Goal: Information Seeking & Learning: Learn about a topic

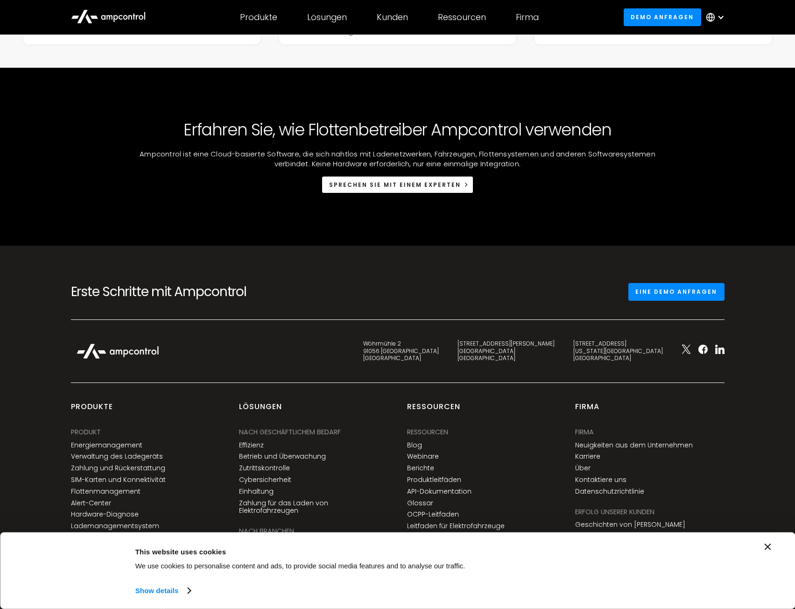
scroll to position [2054, 0]
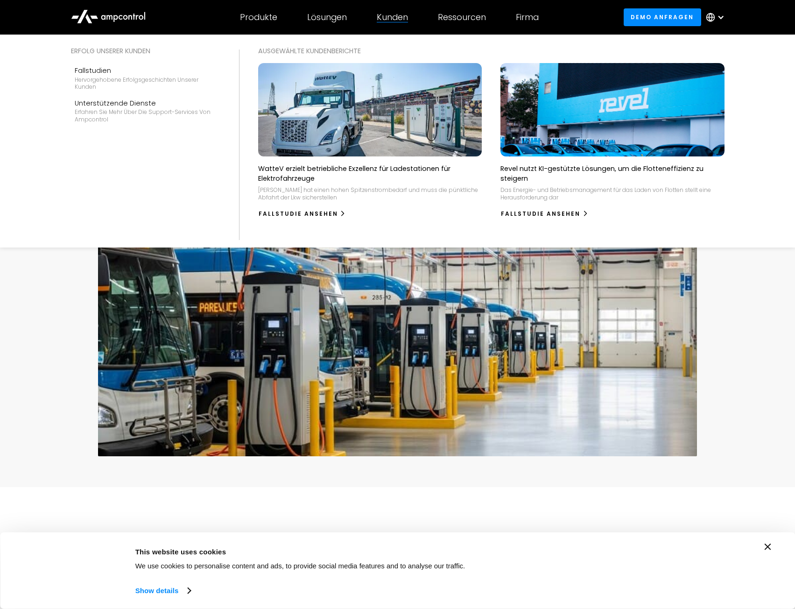
click at [395, 18] on div "Kunden" at bounding box center [392, 17] width 31 height 10
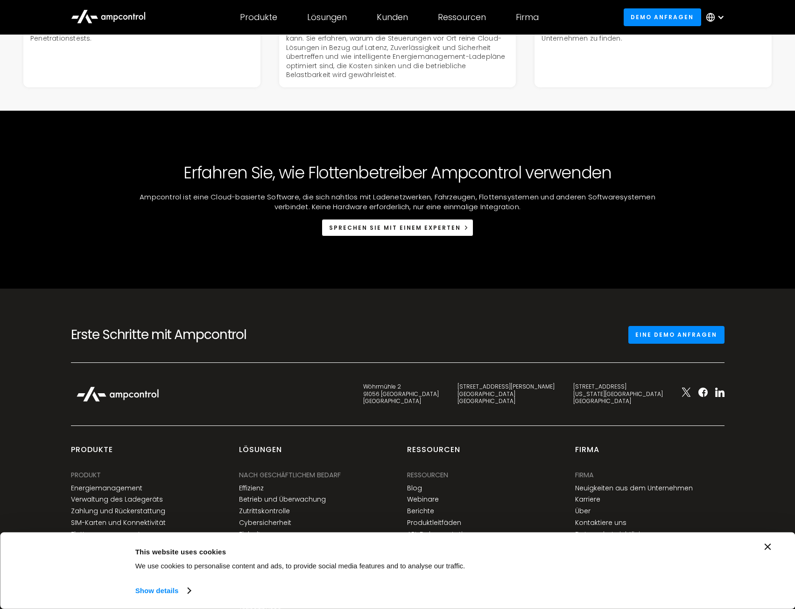
scroll to position [2096, 0]
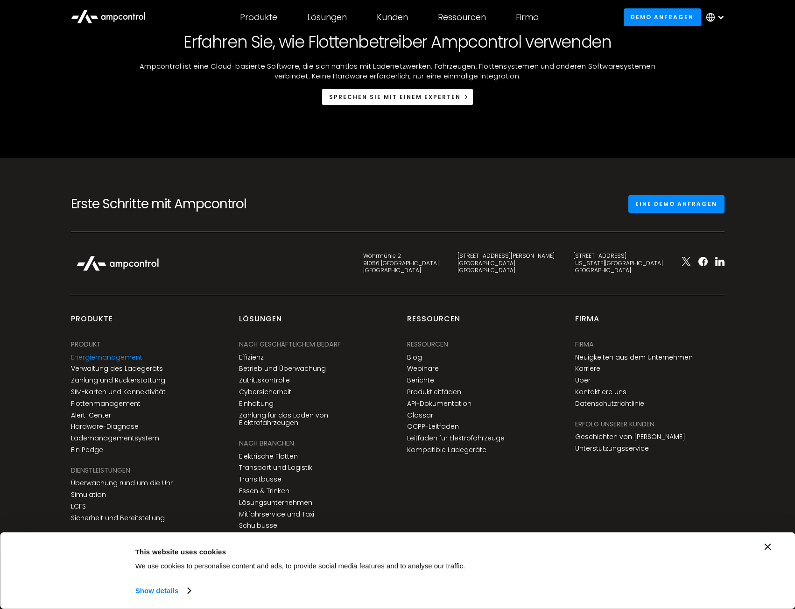
click at [110, 359] on link "Energiemanagement" at bounding box center [106, 357] width 71 height 8
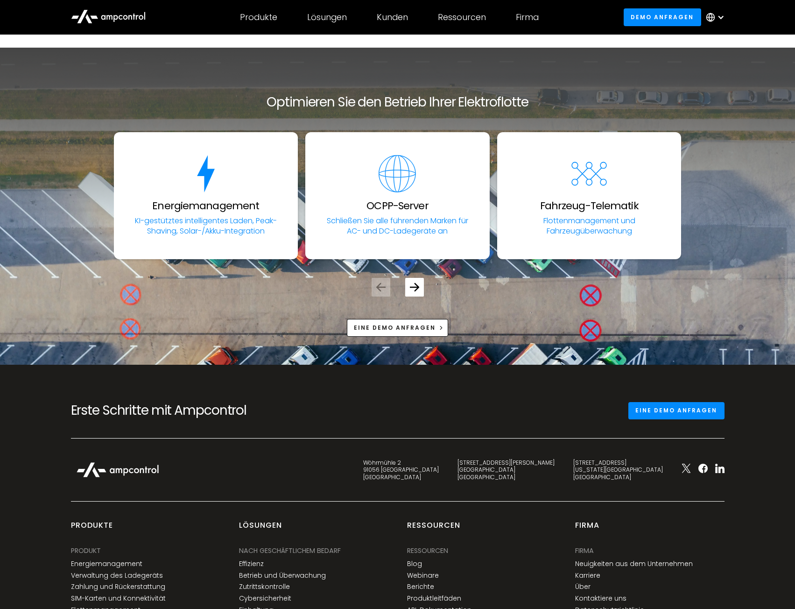
scroll to position [3407, 0]
